Goal: Task Accomplishment & Management: Complete application form

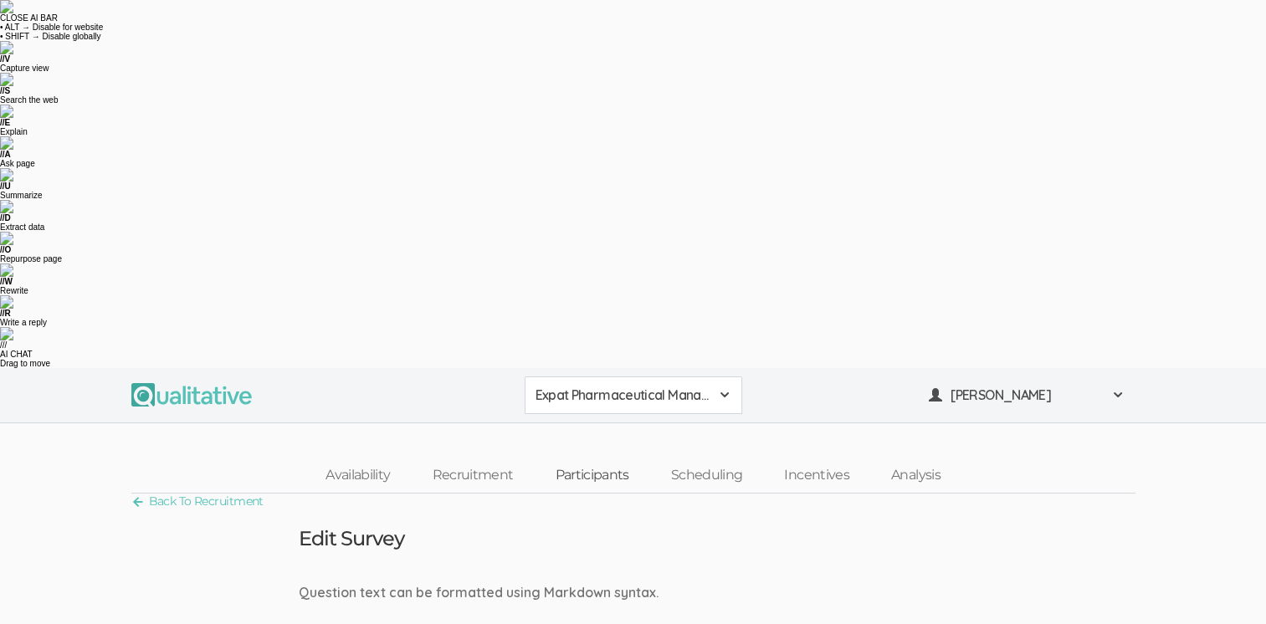
click at [589, 458] on link "Participants" at bounding box center [591, 476] width 115 height 36
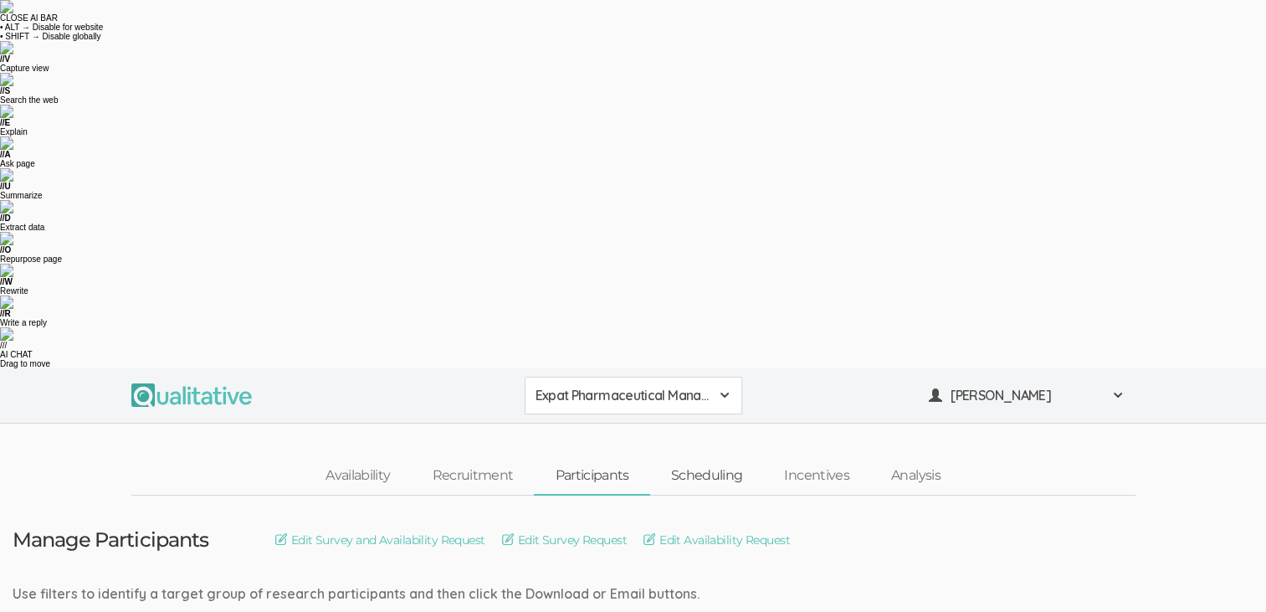
click at [725, 458] on link "Scheduling" at bounding box center [707, 476] width 114 height 36
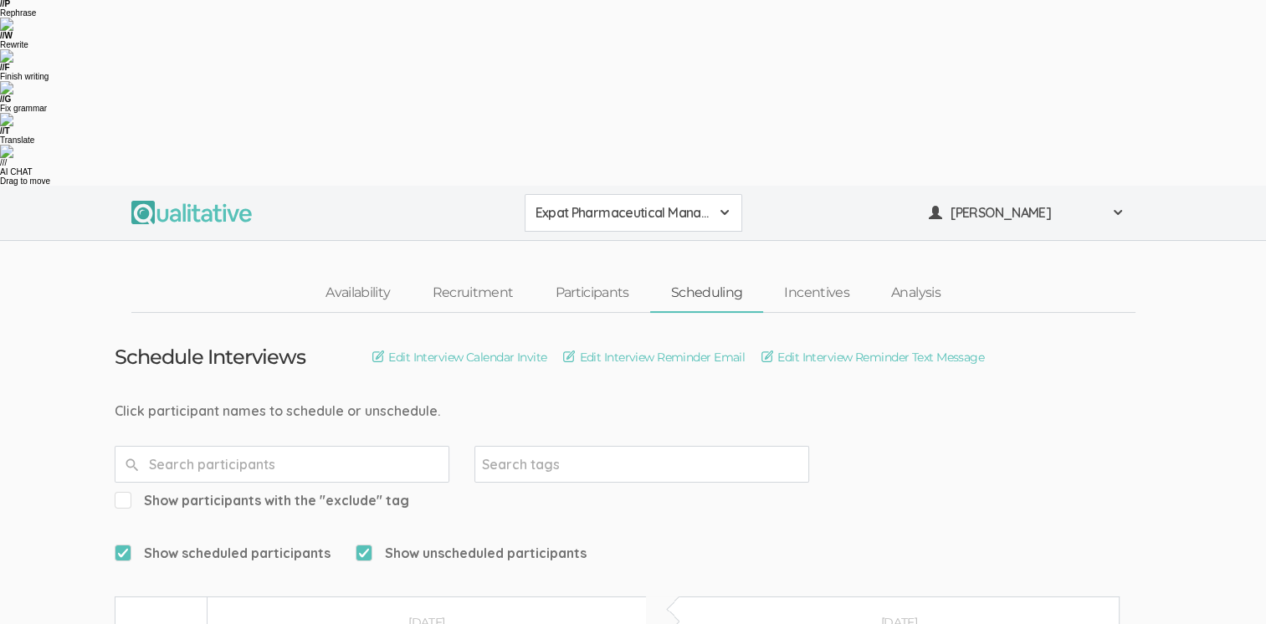
scroll to position [85, 0]
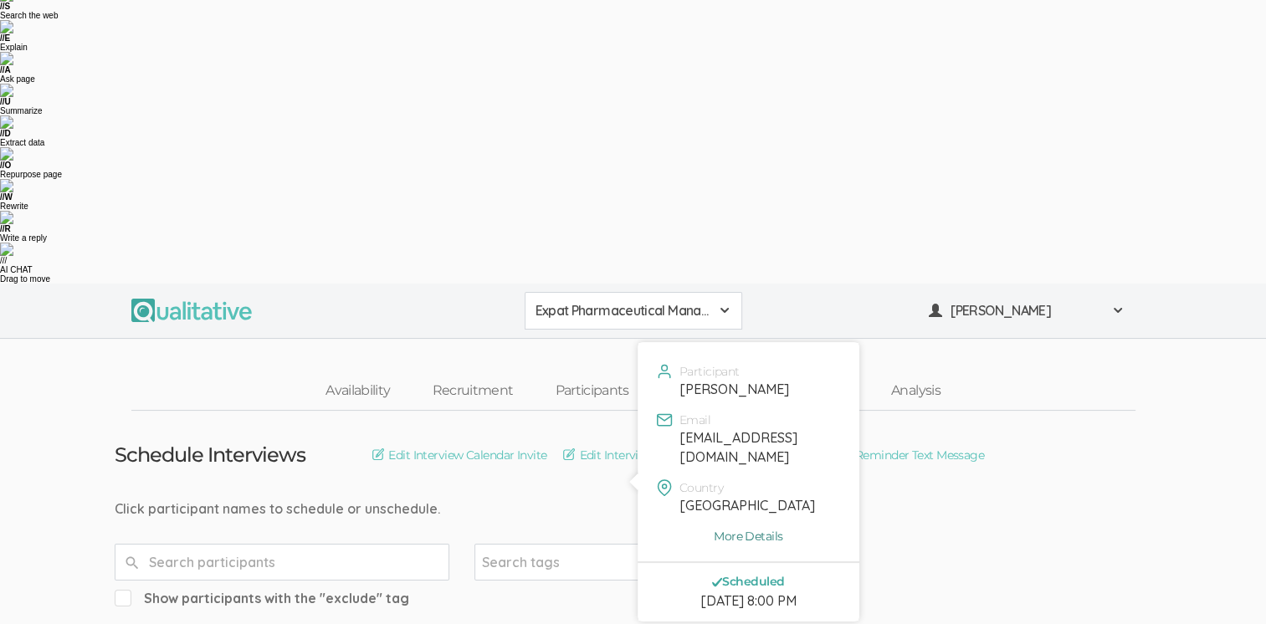
click at [756, 528] on link "More Details" at bounding box center [748, 536] width 197 height 17
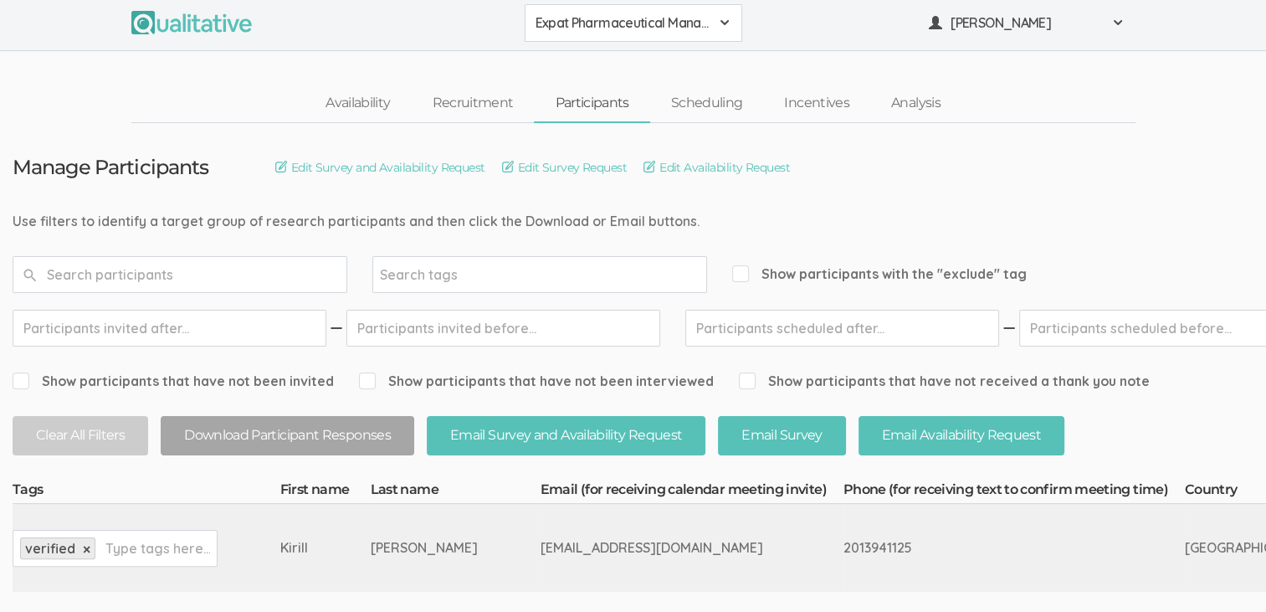
scroll to position [264, 0]
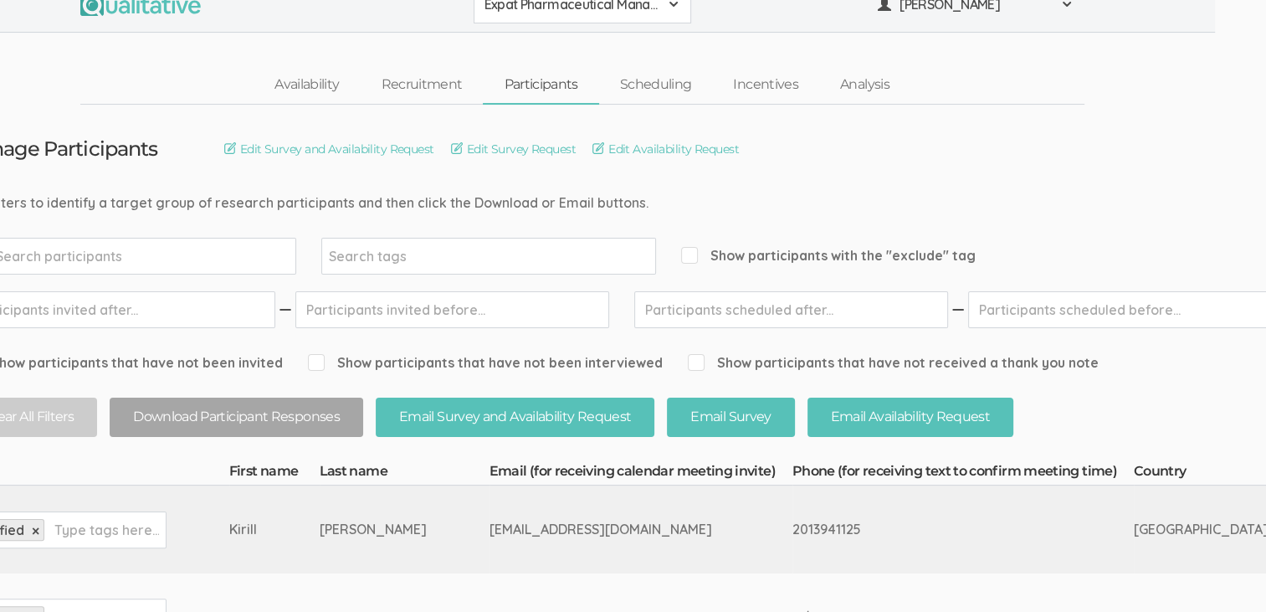
scroll to position [264, 0]
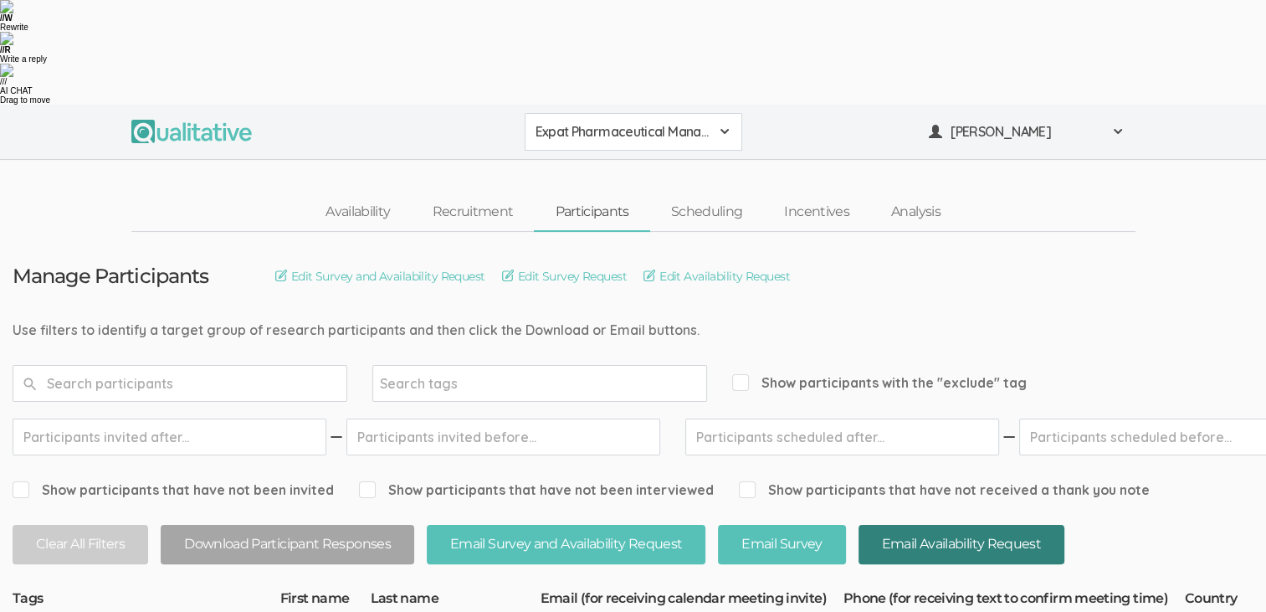
click at [970, 525] on button "Email Availability Request" at bounding box center [961, 544] width 206 height 39
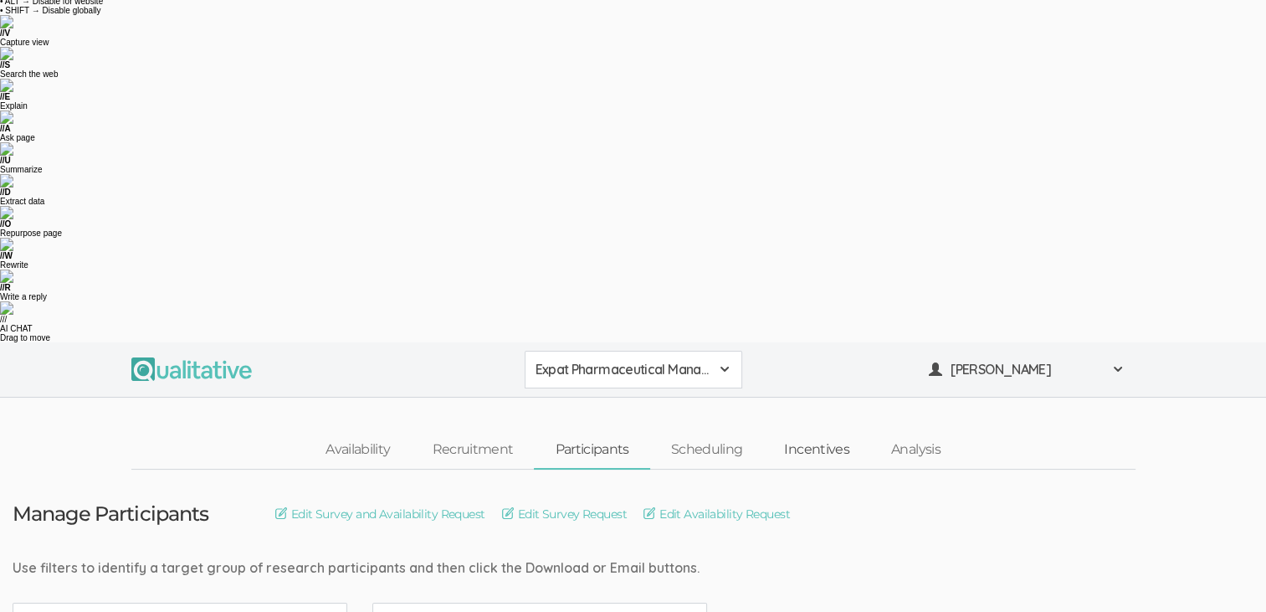
scroll to position [0, 0]
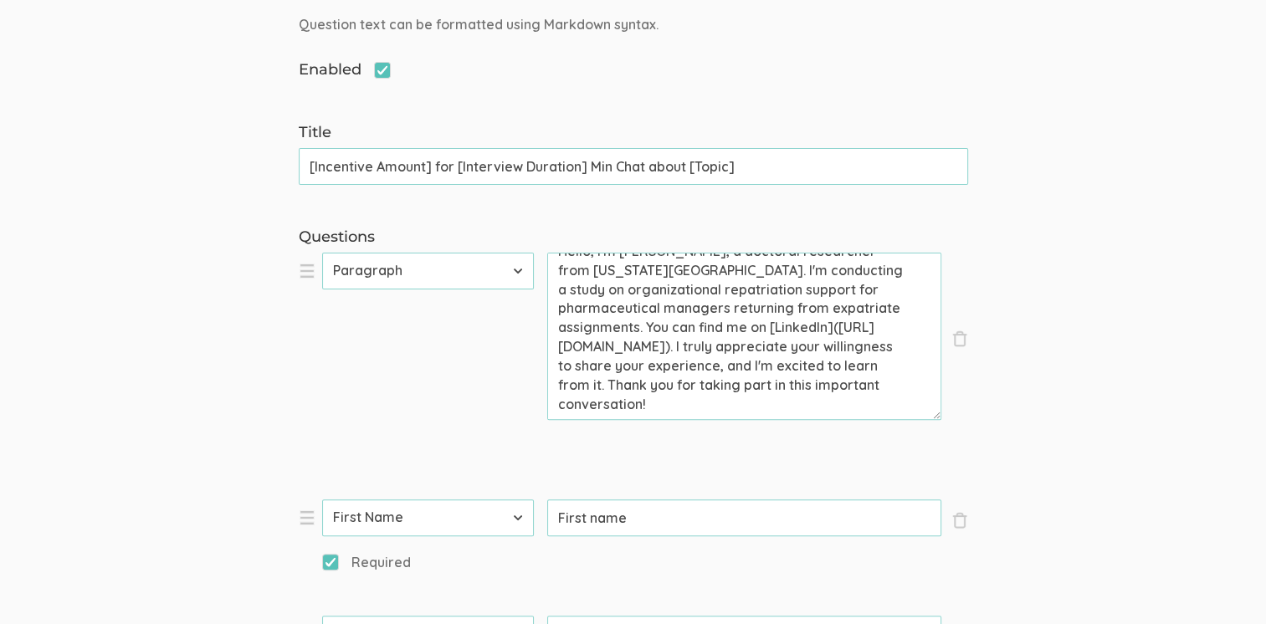
scroll to position [335, 0]
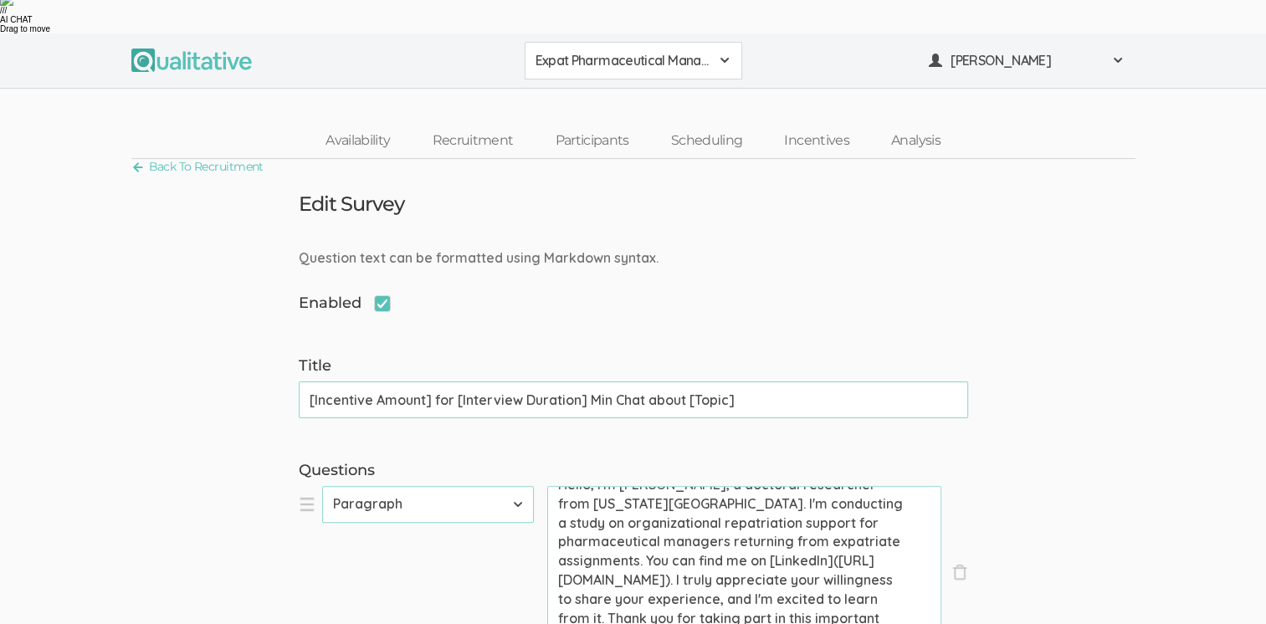
drag, startPoint x: 633, startPoint y: 211, endPoint x: 853, endPoint y: 250, distance: 223.5
click at [853, 486] on textarea "Hello, I'm [PERSON_NAME], a doctoral researcher from [US_STATE][GEOGRAPHIC_DATA…" at bounding box center [744, 569] width 394 height 167
